Goal: Task Accomplishment & Management: Manage account settings

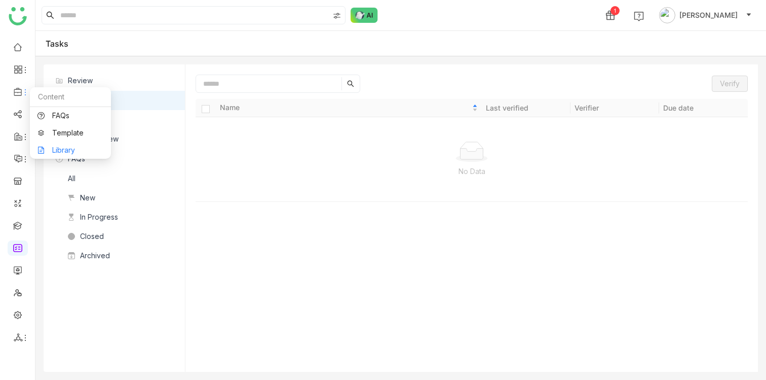
click at [55, 147] on link "Library" at bounding box center [70, 149] width 66 height 7
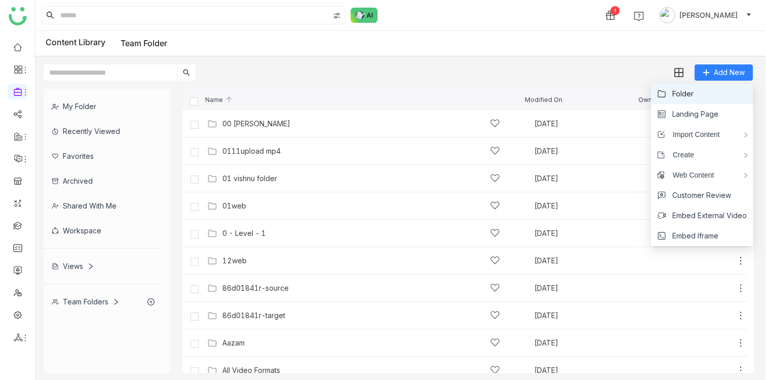
click at [705, 89] on li "Folder" at bounding box center [702, 94] width 102 height 20
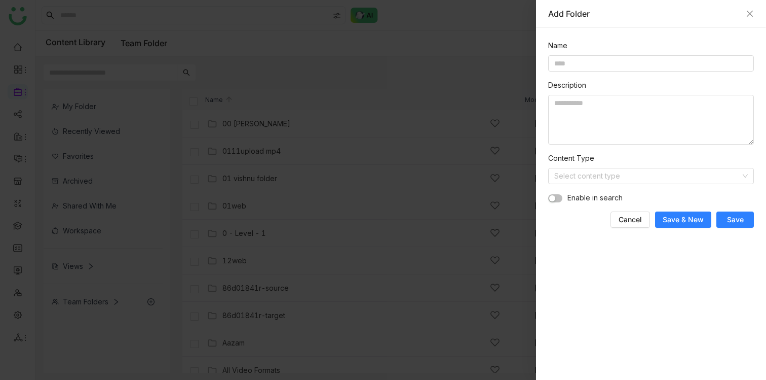
click at [466, 85] on div at bounding box center [383, 190] width 766 height 380
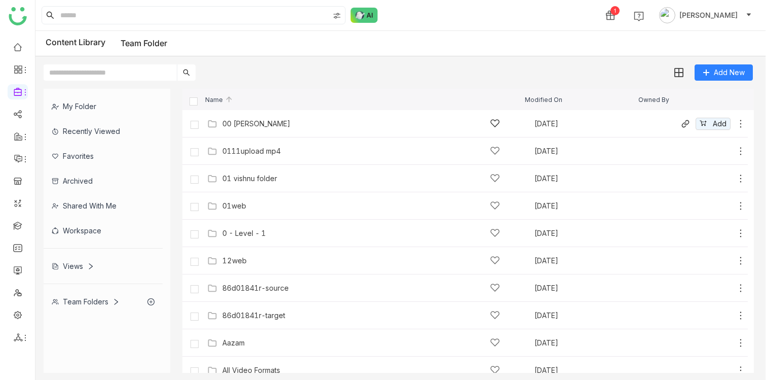
click at [272, 122] on div "00 Arif Folder" at bounding box center [361, 123] width 278 height 11
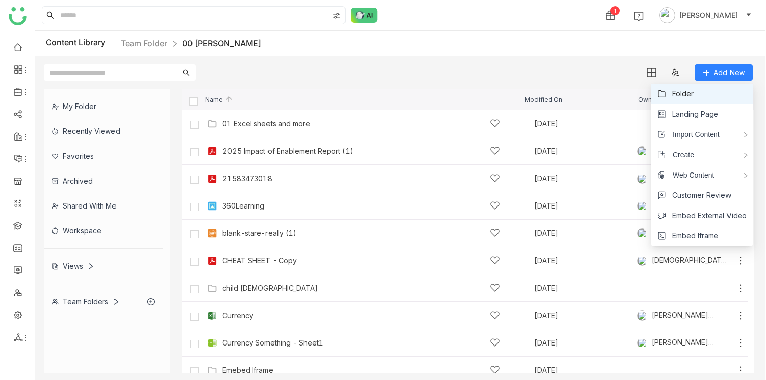
click at [696, 96] on li "Folder" at bounding box center [702, 94] width 102 height 20
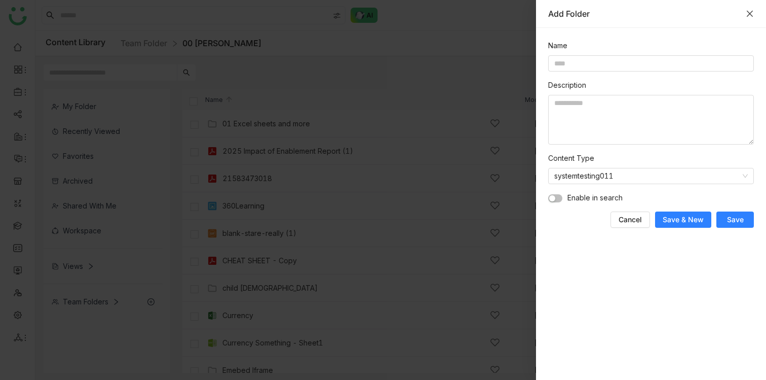
click at [751, 13] on icon "Close" at bounding box center [750, 14] width 8 height 8
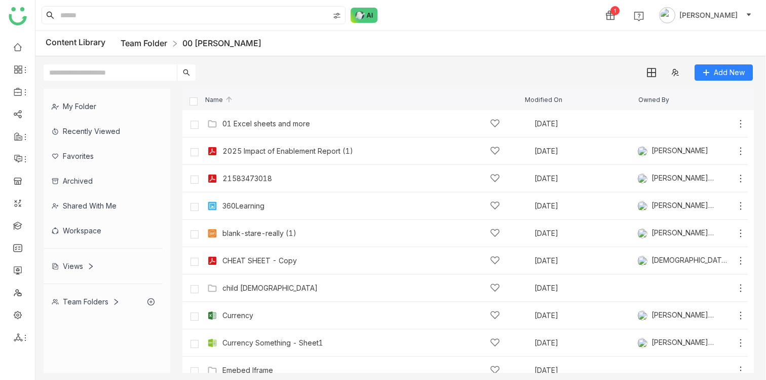
click at [140, 45] on link "Team Folder" at bounding box center [144, 43] width 47 height 10
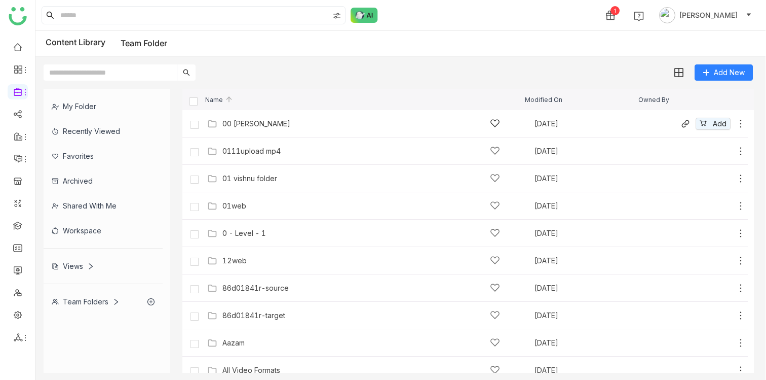
click at [739, 123] on icon at bounding box center [741, 124] width 10 height 10
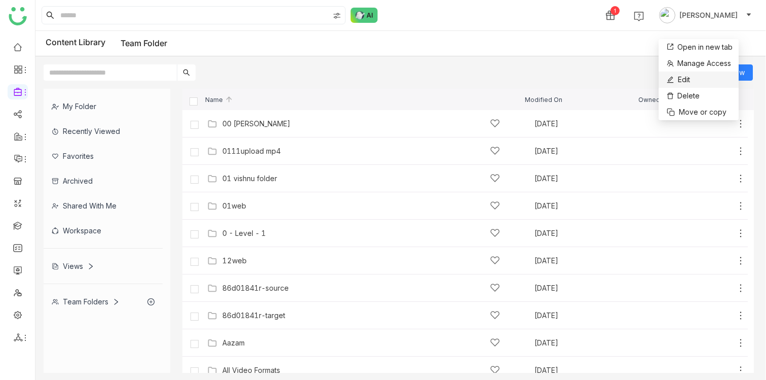
click at [697, 81] on li "Edit" at bounding box center [699, 79] width 80 height 16
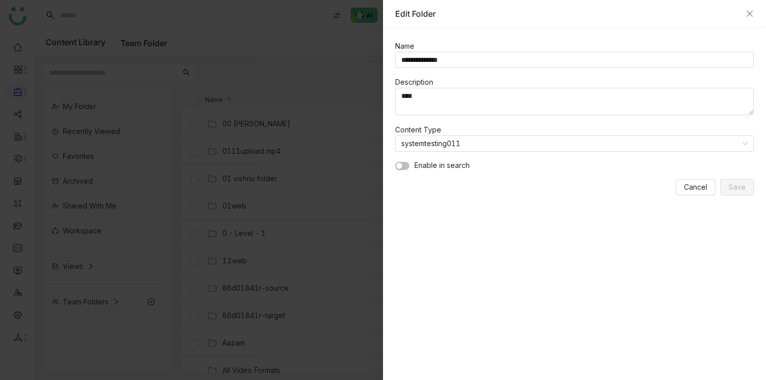
click at [407, 168] on button "button" at bounding box center [402, 166] width 14 height 8
click at [743, 187] on span "Save" at bounding box center [737, 186] width 17 height 11
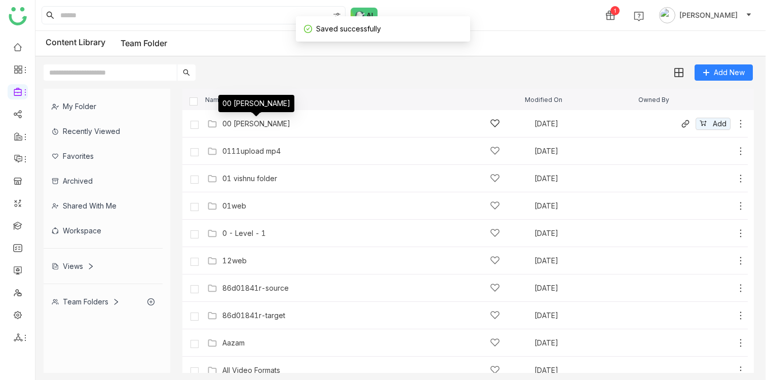
click at [258, 122] on div "00 Arif Folder" at bounding box center [256, 124] width 68 height 8
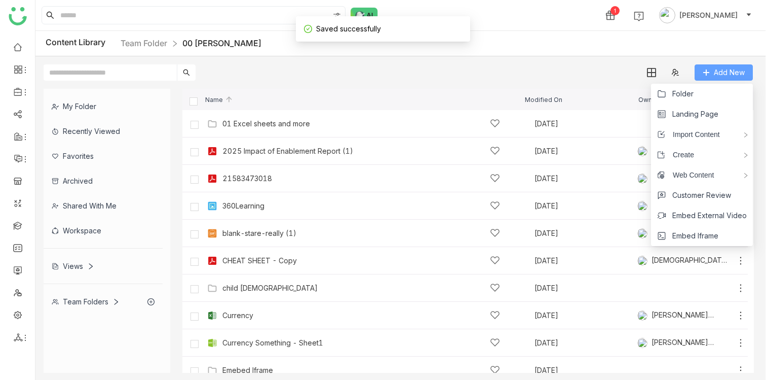
click at [737, 70] on span "Add New" at bounding box center [729, 72] width 31 height 11
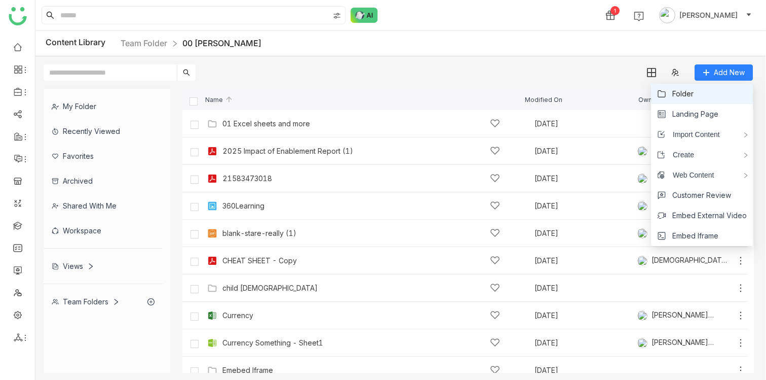
click at [707, 91] on li "Folder" at bounding box center [702, 94] width 102 height 20
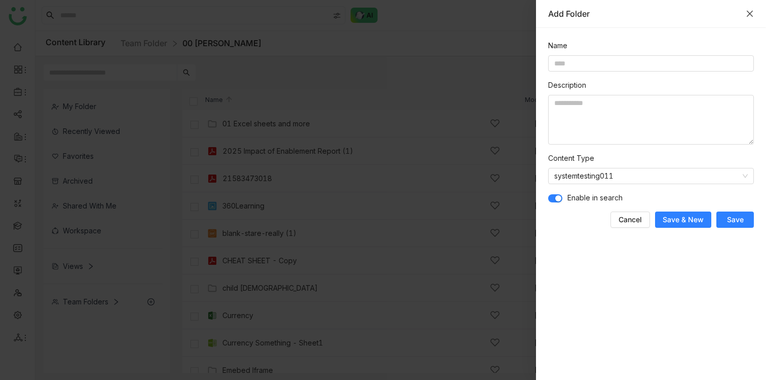
click at [751, 14] on icon "Close" at bounding box center [750, 14] width 6 height 6
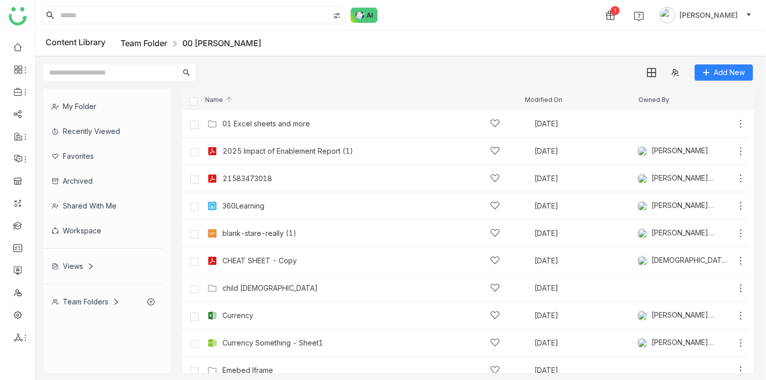
click at [145, 46] on link "Team Folder" at bounding box center [144, 43] width 47 height 10
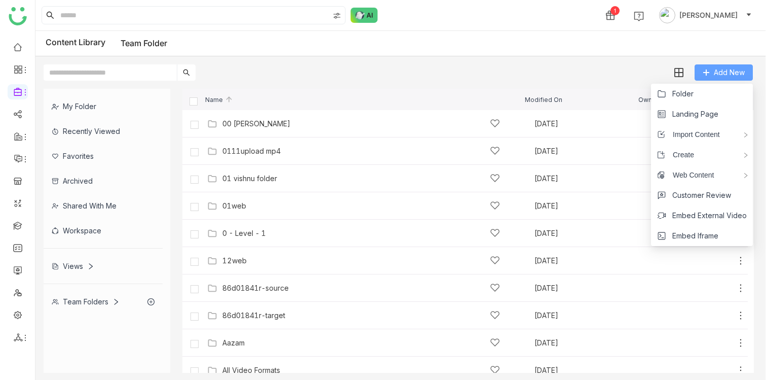
click at [714, 67] on span "Add New" at bounding box center [729, 72] width 31 height 11
click at [690, 91] on span "Folder" at bounding box center [682, 93] width 21 height 11
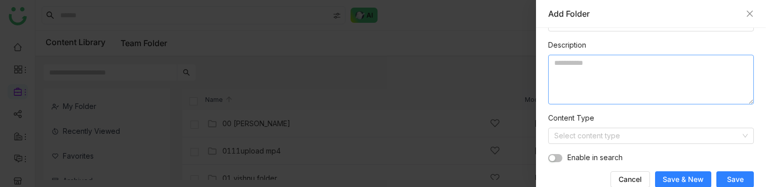
scroll to position [53, 0]
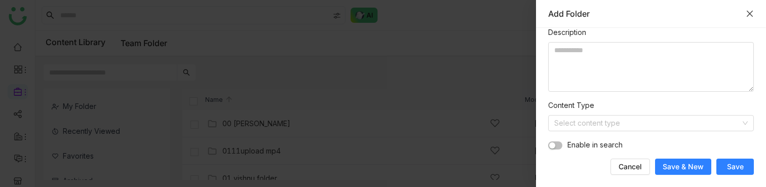
click at [752, 12] on icon "Close" at bounding box center [750, 14] width 8 height 8
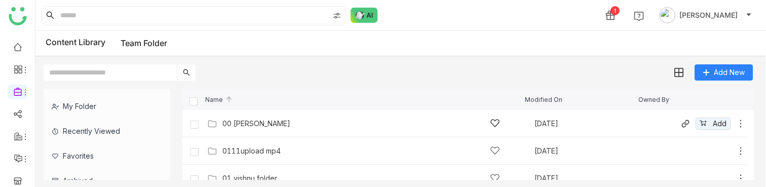
scroll to position [0, 0]
click at [306, 128] on div "00 Arif Folder" at bounding box center [361, 123] width 278 height 11
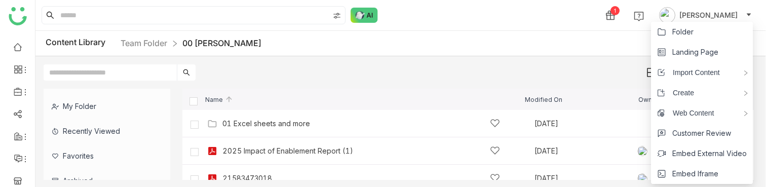
click at [711, 72] on span "Import Content" at bounding box center [692, 72] width 55 height 11
click at [675, 29] on span "Folder" at bounding box center [682, 31] width 21 height 11
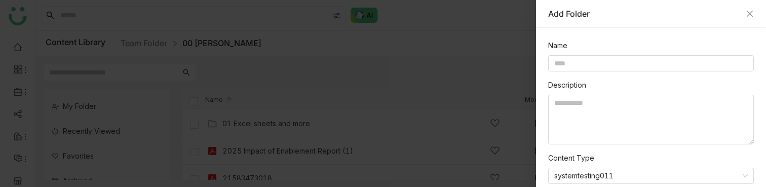
click at [395, 103] on div at bounding box center [383, 93] width 766 height 187
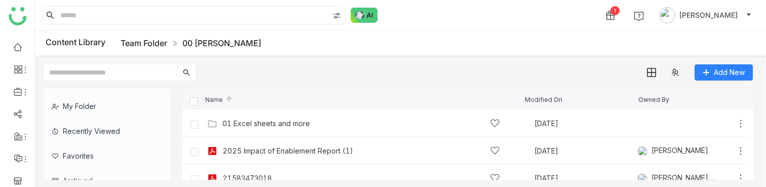
click at [144, 46] on link "Team Folder" at bounding box center [144, 43] width 47 height 10
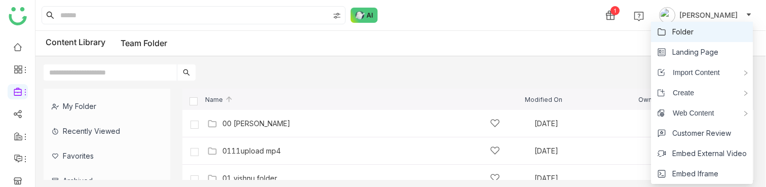
click at [680, 31] on span "Folder" at bounding box center [682, 31] width 21 height 11
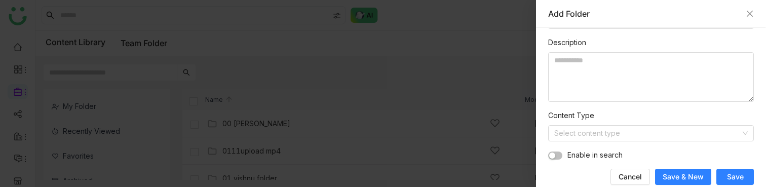
scroll to position [53, 0]
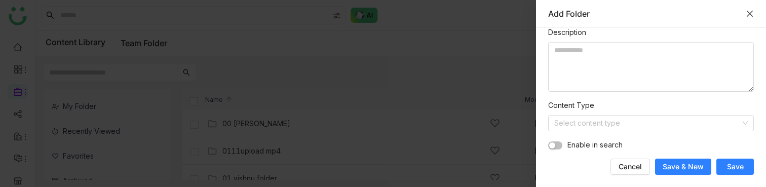
click at [751, 11] on icon "Close" at bounding box center [750, 14] width 8 height 8
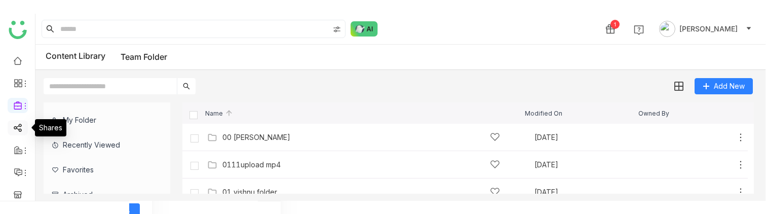
scroll to position [165, 0]
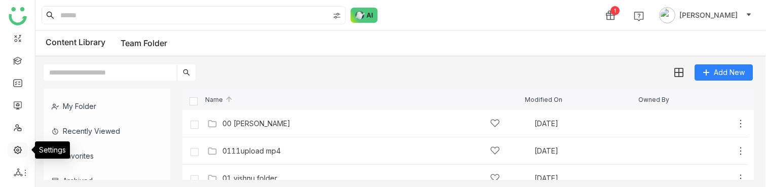
click at [22, 150] on link at bounding box center [17, 149] width 9 height 9
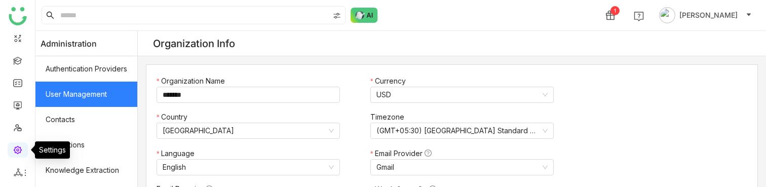
click at [87, 92] on link "User Management" at bounding box center [86, 94] width 102 height 25
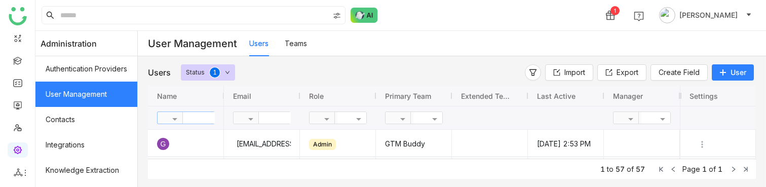
click at [193, 120] on input "text" at bounding box center [219, 118] width 73 height 12
type input "******"
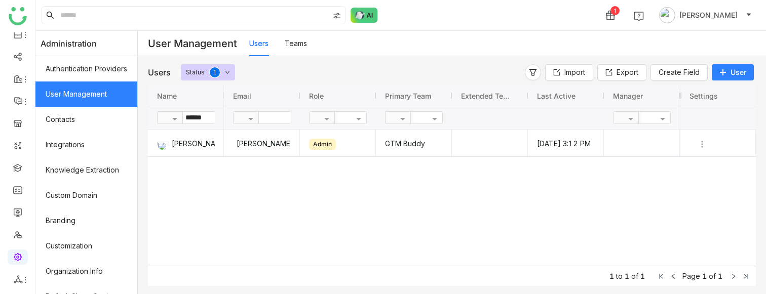
scroll to position [57, 0]
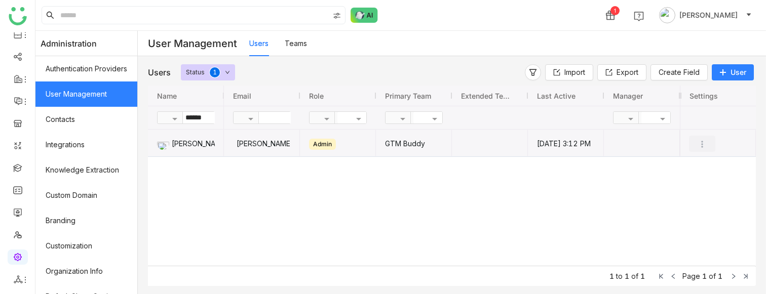
click at [702, 144] on img "Press SPACE to select this row." at bounding box center [702, 144] width 10 height 10
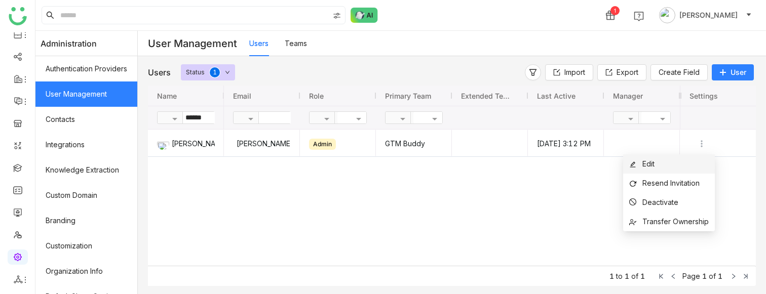
click at [673, 164] on li "Edit" at bounding box center [669, 164] width 92 height 19
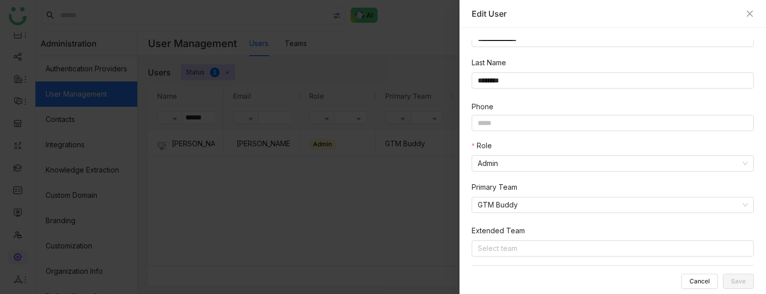
scroll to position [128, 0]
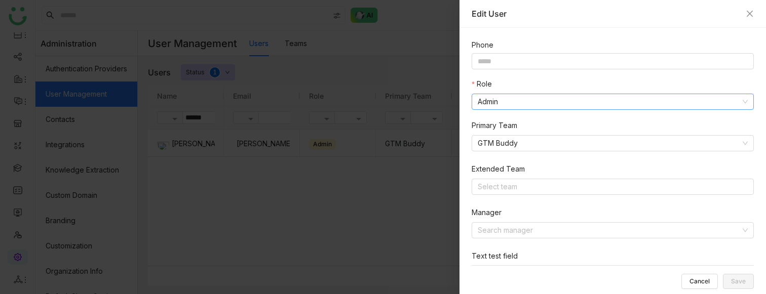
click at [561, 97] on nz-select-item "Admin" at bounding box center [613, 101] width 270 height 15
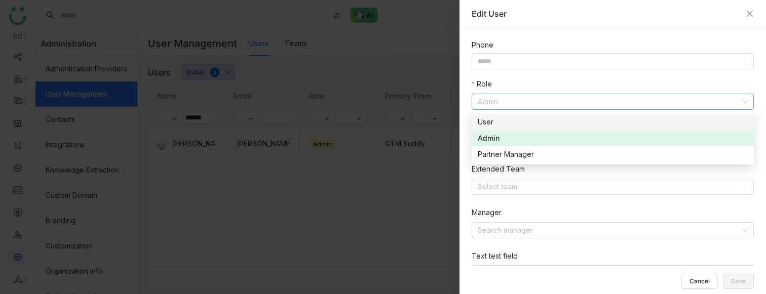
click at [546, 121] on div "User" at bounding box center [613, 122] width 270 height 11
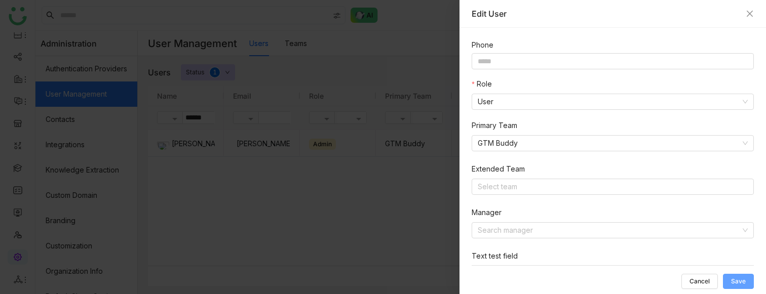
click at [731, 277] on button "Save" at bounding box center [738, 281] width 31 height 15
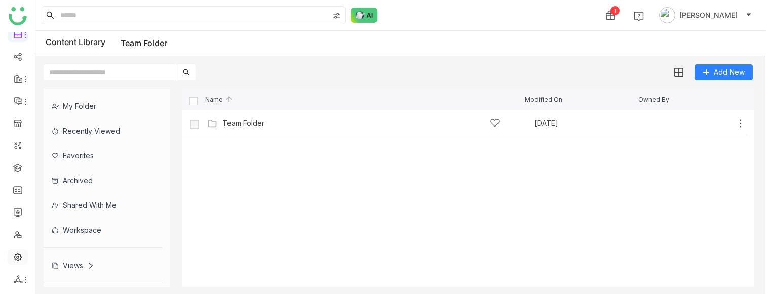
click at [16, 260] on link at bounding box center [17, 256] width 9 height 9
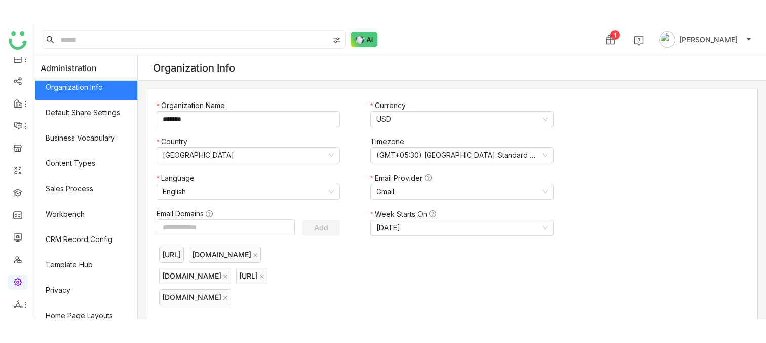
scroll to position [243, 0]
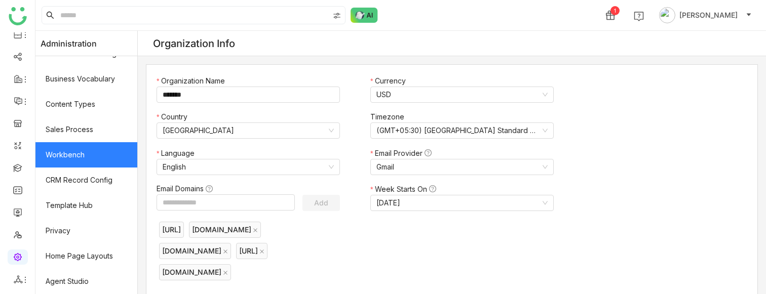
click at [81, 148] on link "Workbench" at bounding box center [86, 154] width 102 height 25
click at [83, 151] on link "Workbench" at bounding box center [86, 154] width 102 height 25
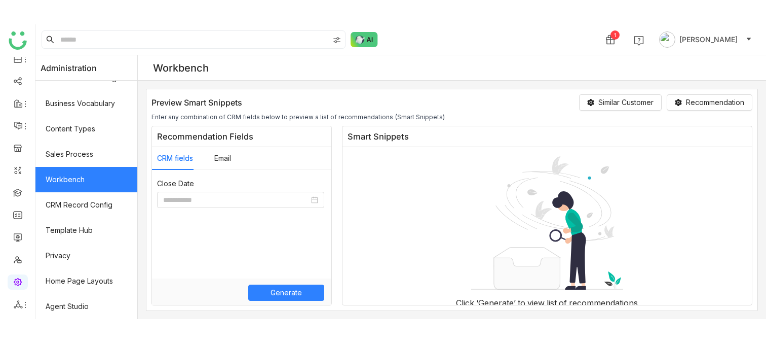
scroll to position [195, 0]
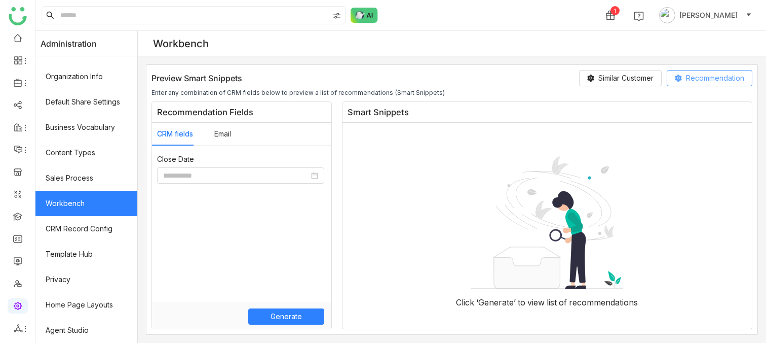
click at [718, 77] on span "Recommendation" at bounding box center [715, 77] width 58 height 11
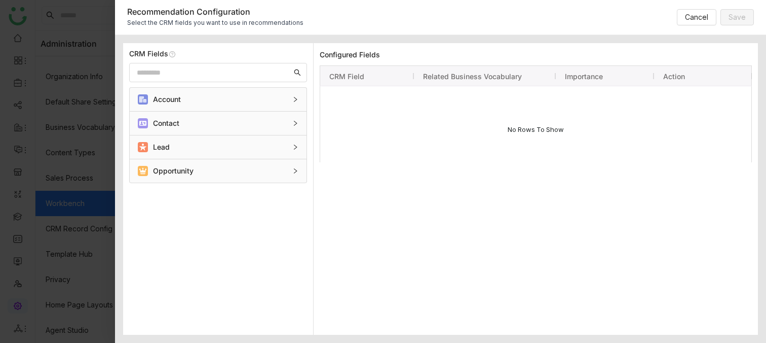
click at [234, 171] on div "Opportunity" at bounding box center [212, 170] width 148 height 11
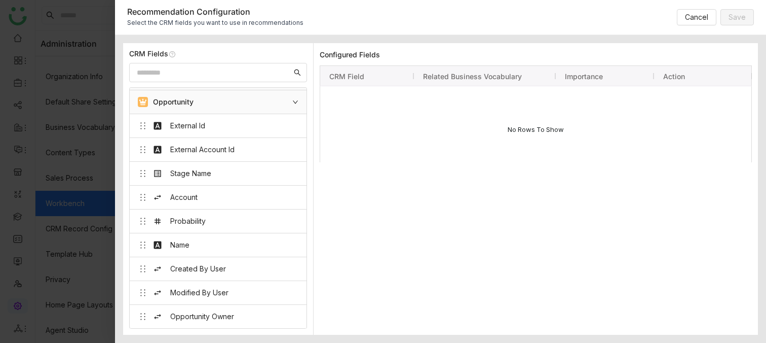
scroll to position [2, 0]
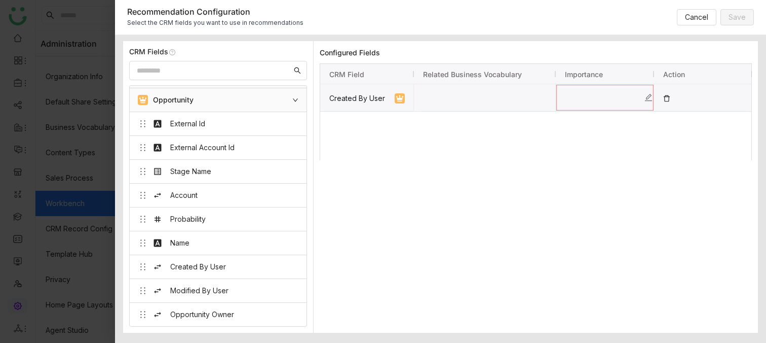
click at [603, 108] on div "Press SPACE to select this row." at bounding box center [605, 97] width 98 height 27
click at [599, 117] on div "High" at bounding box center [604, 113] width 93 height 17
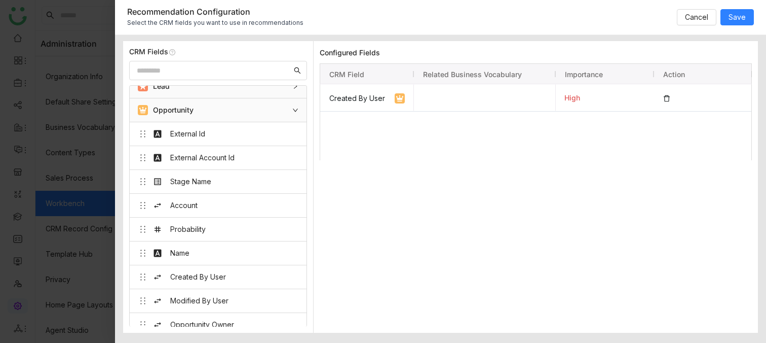
scroll to position [69, 0]
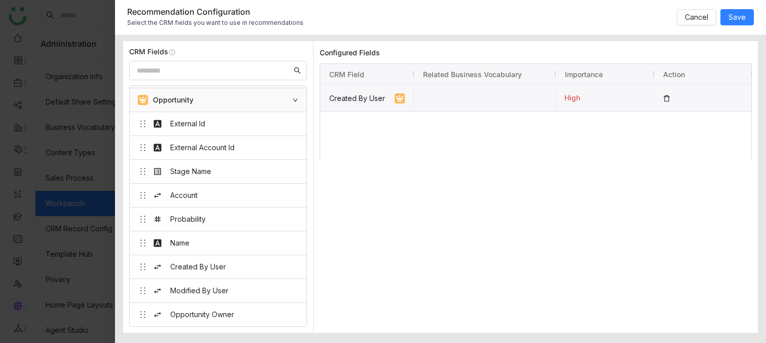
click at [667, 98] on icon "Press SPACE to select this row." at bounding box center [666, 98] width 7 height 7
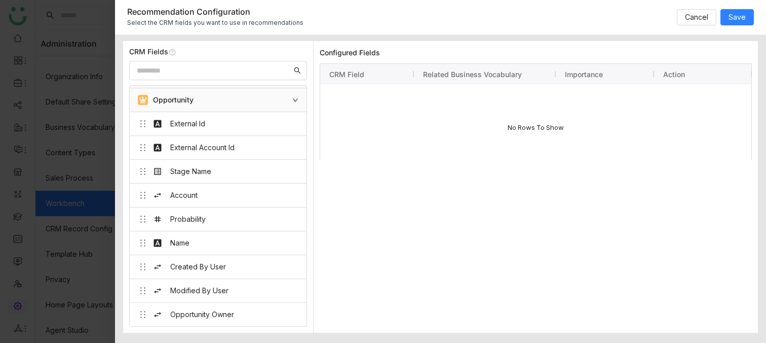
click at [178, 240] on div "Name" at bounding box center [179, 242] width 19 height 11
click at [591, 104] on div "Press SPACE to select this row." at bounding box center [605, 97] width 98 height 27
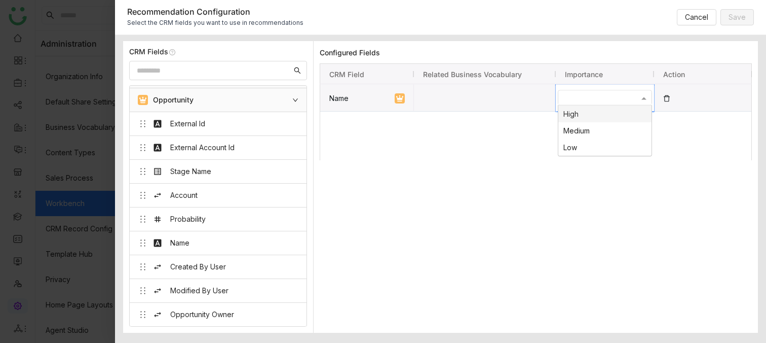
click at [590, 113] on div "High" at bounding box center [604, 113] width 93 height 17
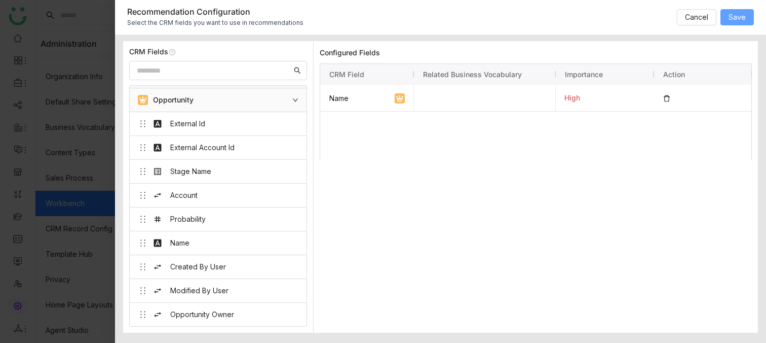
click at [741, 16] on span "Save" at bounding box center [737, 17] width 17 height 11
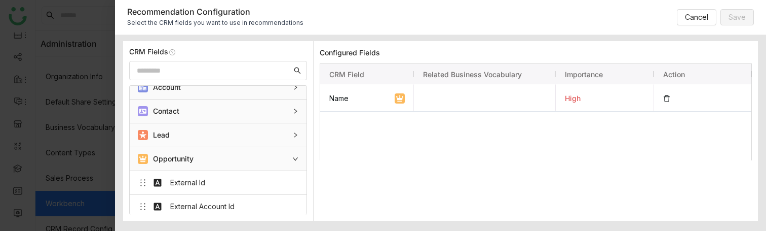
scroll to position [6, 0]
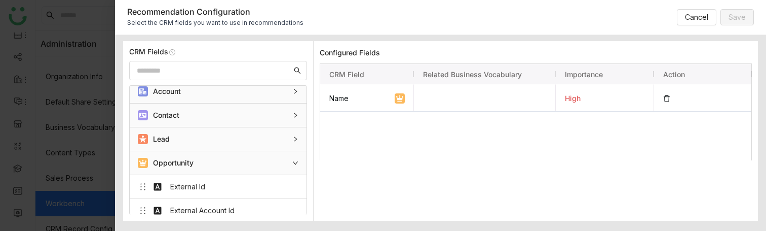
click at [204, 144] on div "Lead" at bounding box center [212, 138] width 148 height 11
click at [214, 134] on div "Lead" at bounding box center [212, 138] width 148 height 11
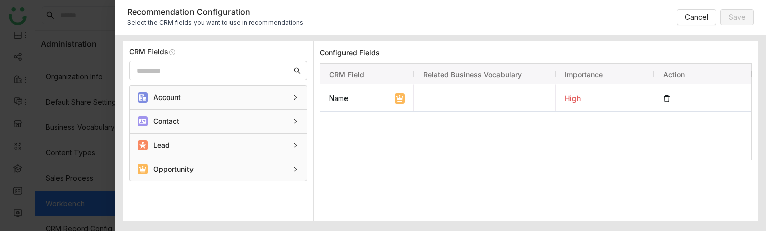
click at [215, 169] on div "Opportunity" at bounding box center [212, 168] width 148 height 11
click at [213, 138] on div "Lead" at bounding box center [218, 144] width 177 height 23
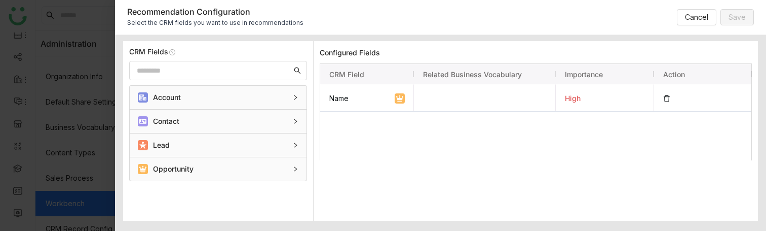
click at [213, 138] on div "Lead" at bounding box center [218, 144] width 177 height 23
click at [203, 143] on div "Lead" at bounding box center [212, 144] width 148 height 11
click at [355, 151] on div "Name high" at bounding box center [536, 122] width 432 height 76
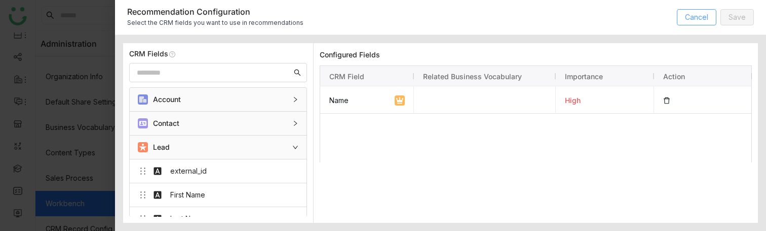
click at [699, 24] on button "Cancel" at bounding box center [697, 17] width 40 height 16
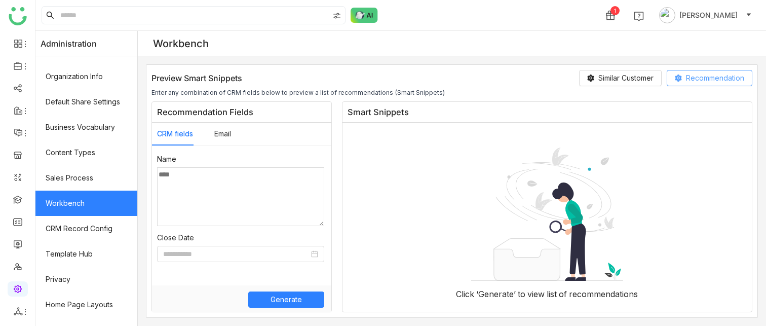
click at [709, 78] on span "Recommendation" at bounding box center [715, 77] width 58 height 11
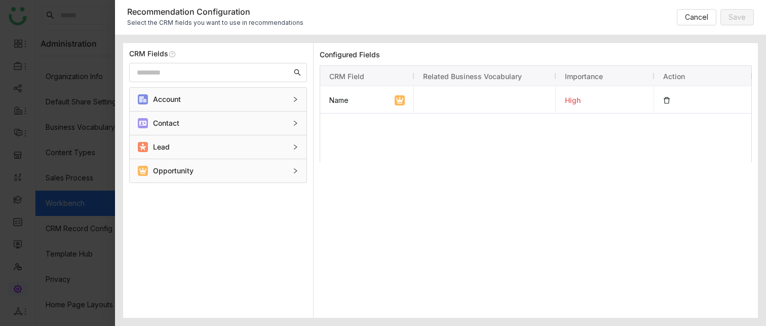
click at [224, 170] on div "Opportunity" at bounding box center [212, 170] width 148 height 11
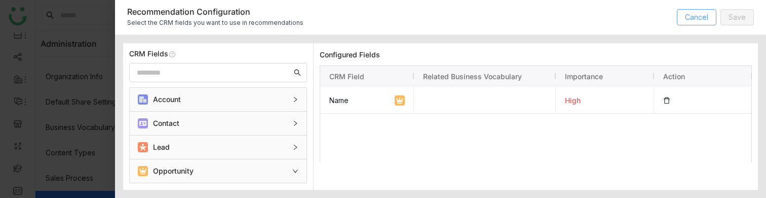
click at [715, 10] on button "Cancel" at bounding box center [697, 17] width 40 height 16
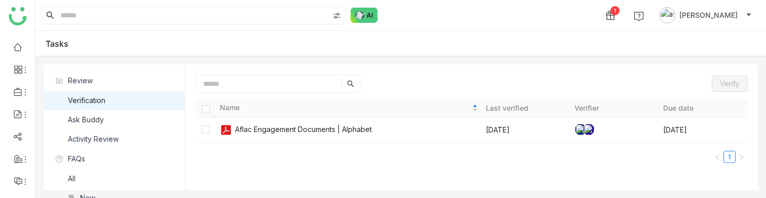
click at [708, 17] on span "[PERSON_NAME]" at bounding box center [708, 15] width 58 height 11
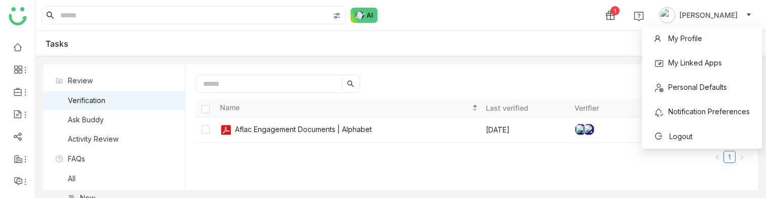
click at [567, 47] on div "Tasks" at bounding box center [400, 43] width 731 height 25
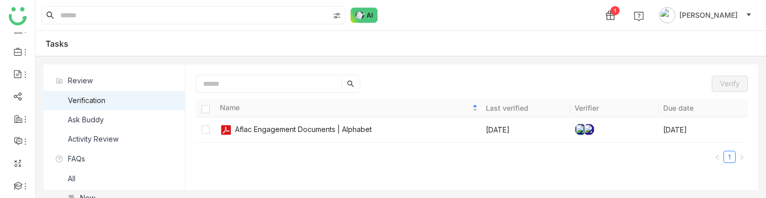
scroll to position [132, 0]
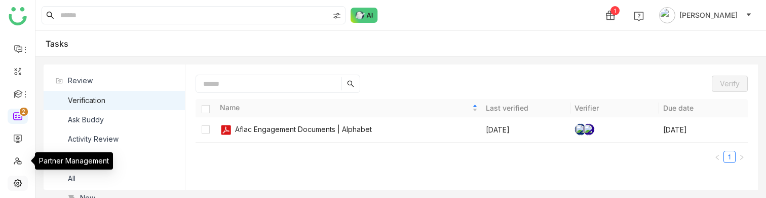
click at [21, 184] on link at bounding box center [17, 182] width 9 height 9
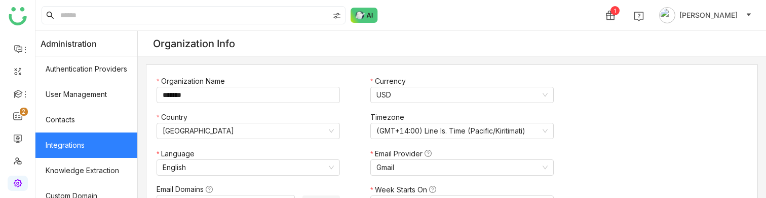
scroll to position [28, 0]
